Goal: Check status: Check status

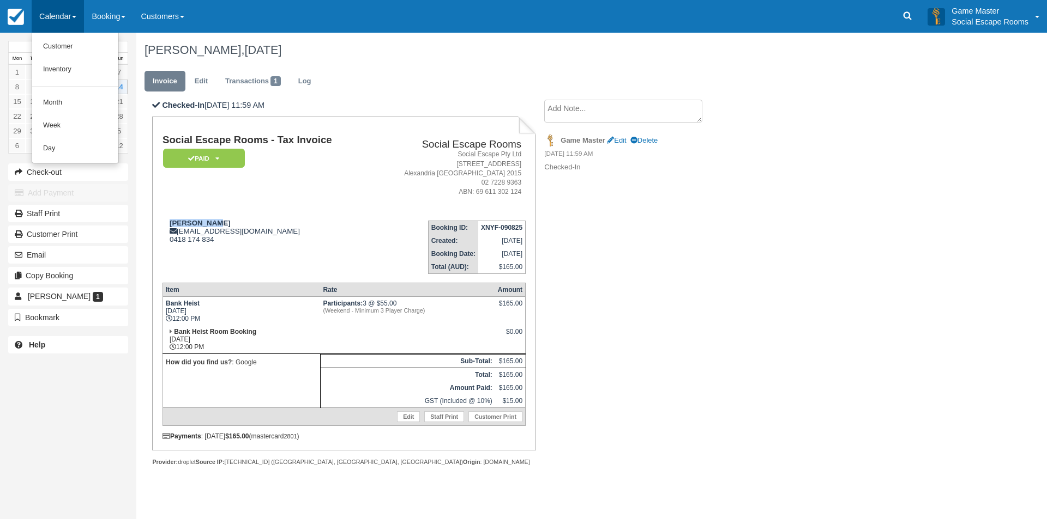
click at [57, 155] on link "Day" at bounding box center [75, 148] width 86 height 23
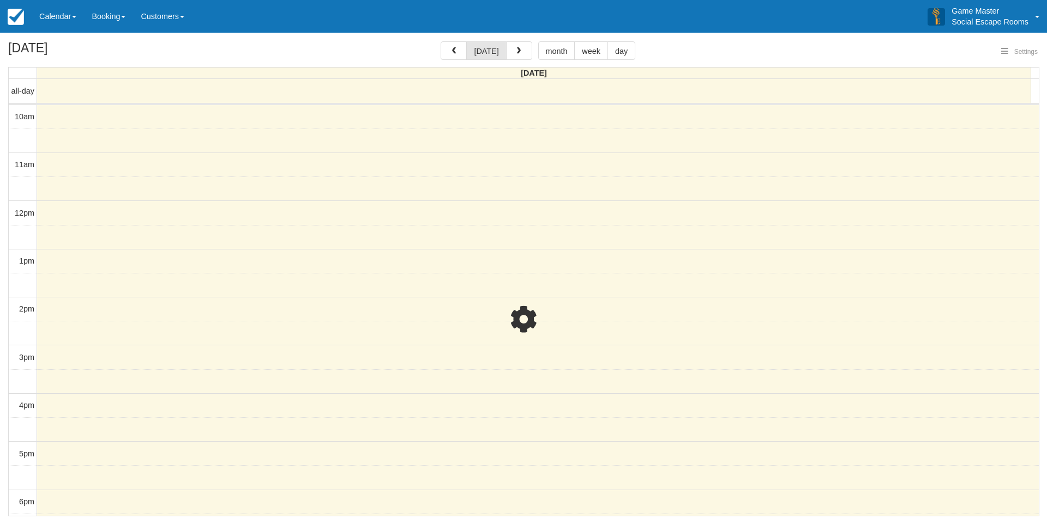
select select
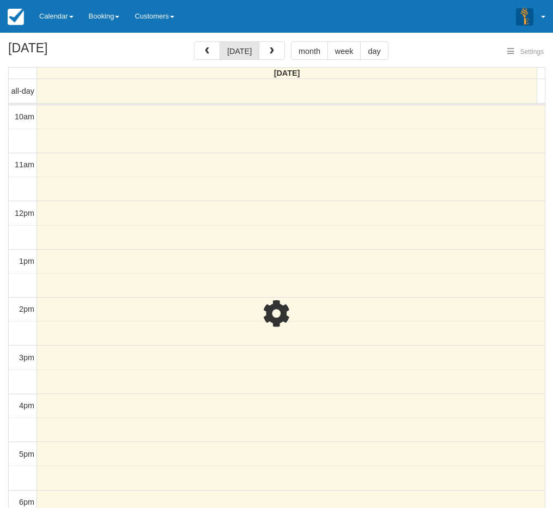
scroll to position [97, 0]
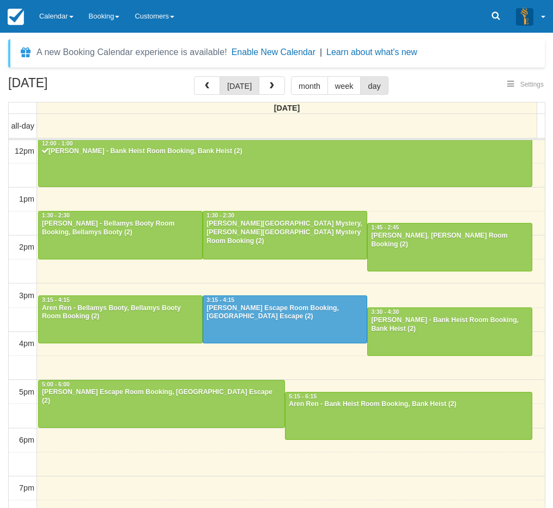
select select
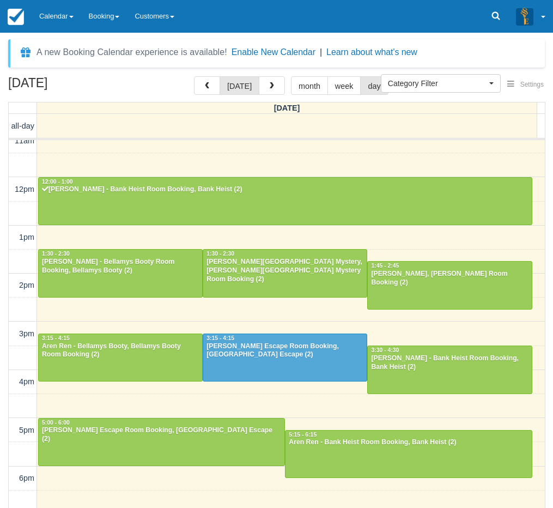
scroll to position [43, 0]
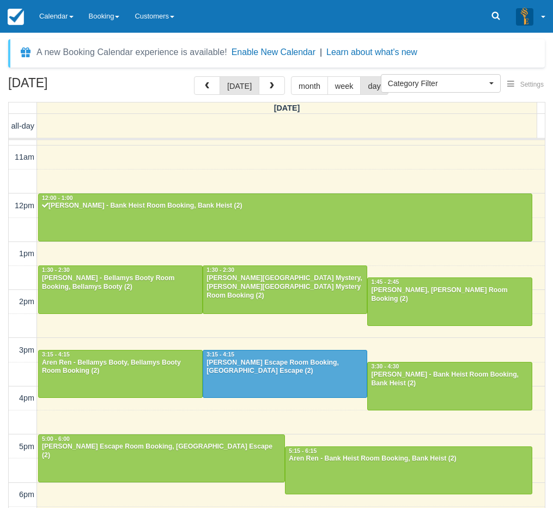
click at [5, 381] on div "[DATE] [DATE] month week day [DATE] all-day 10am 11am 12pm 1pm 2pm 3pm 4pm 5pm …" at bounding box center [276, 313] width 553 height 475
click at [492, 17] on icon at bounding box center [496, 15] width 11 height 11
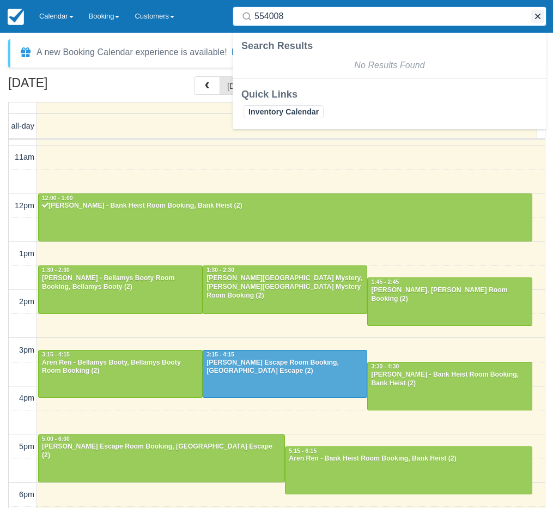
type input "554008"
click at [539, 19] on button "button" at bounding box center [537, 16] width 13 height 13
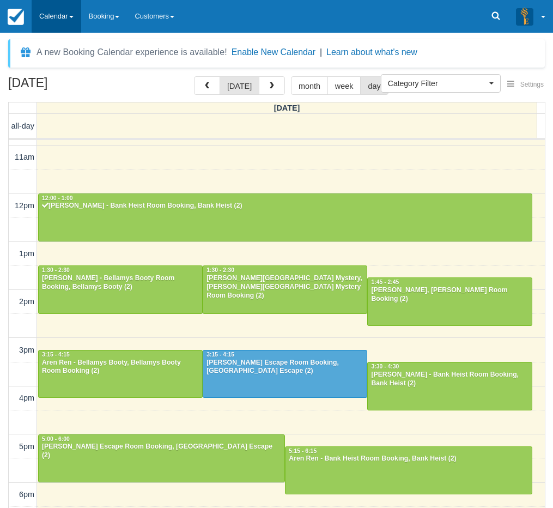
click at [59, 15] on link "Calendar" at bounding box center [57, 16] width 50 height 33
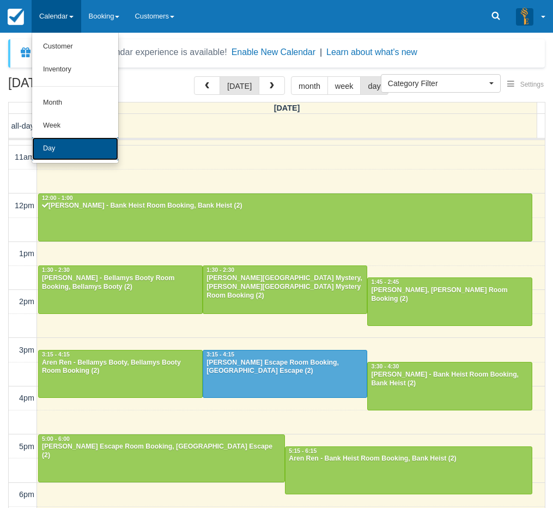
click at [60, 148] on link "Day" at bounding box center [75, 148] width 86 height 23
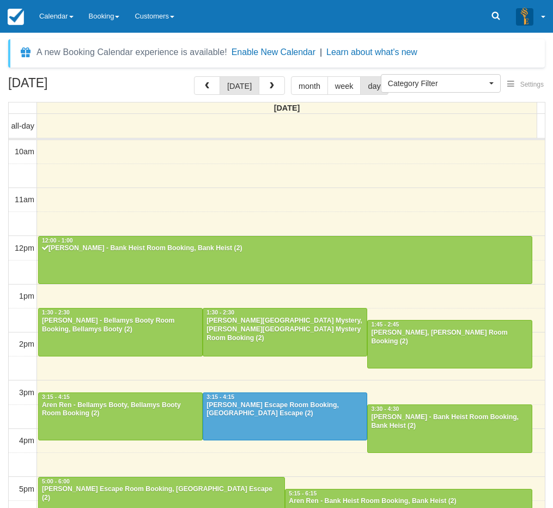
select select
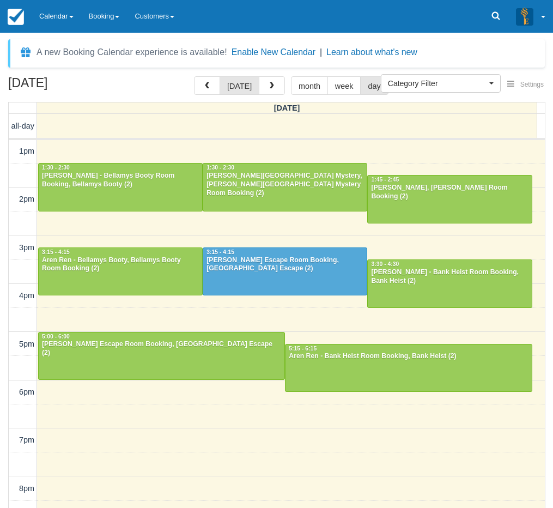
click at [4, 344] on div "[DATE] [DATE] month week day [DATE] all-day 10am 11am 12pm 1pm 2pm 3pm 4pm 5pm …" at bounding box center [276, 308] width 553 height 464
